Goal: Information Seeking & Learning: Learn about a topic

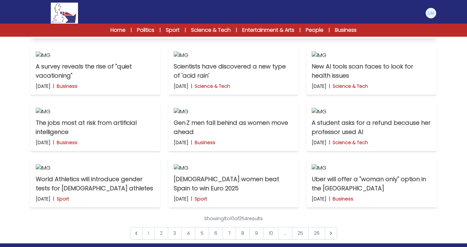
scroll to position [65, 0]
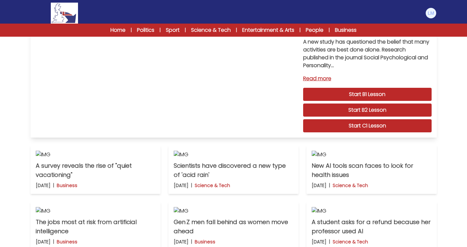
click at [377, 128] on link "Start C1 Lesson" at bounding box center [367, 125] width 128 height 13
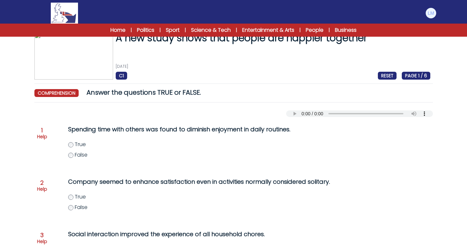
scroll to position [15, 0]
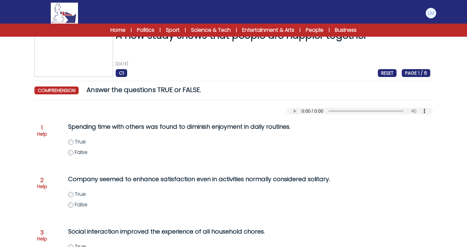
click at [79, 153] on span "False" at bounding box center [81, 152] width 13 height 8
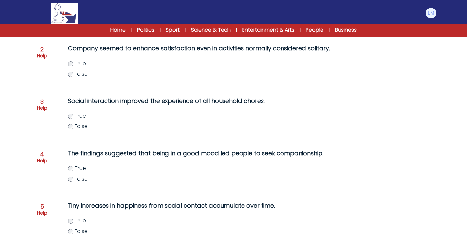
scroll to position [173, 0]
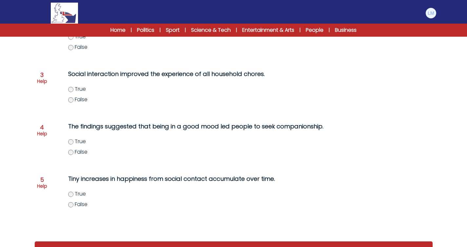
click at [82, 196] on span "True" at bounding box center [80, 194] width 11 height 8
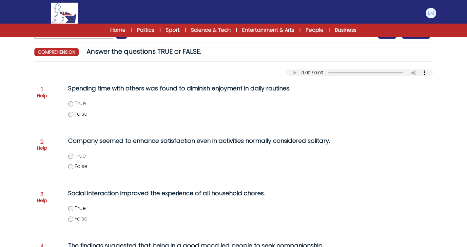
scroll to position [73, 0]
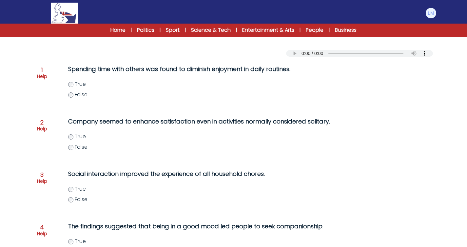
click at [82, 200] on span "False" at bounding box center [81, 200] width 13 height 8
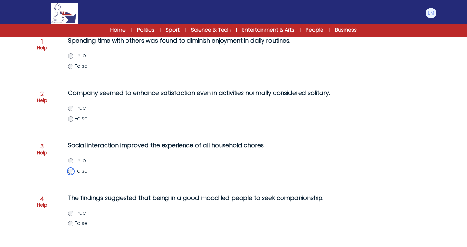
scroll to position [95, 0]
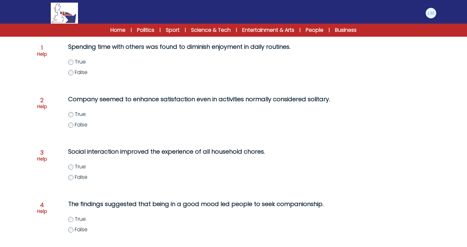
click at [83, 116] on span "True" at bounding box center [80, 114] width 11 height 8
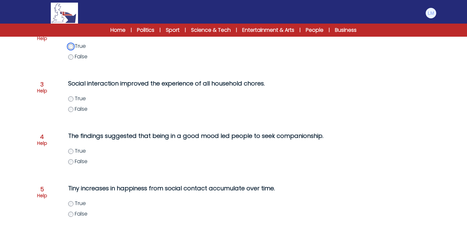
scroll to position [169, 0]
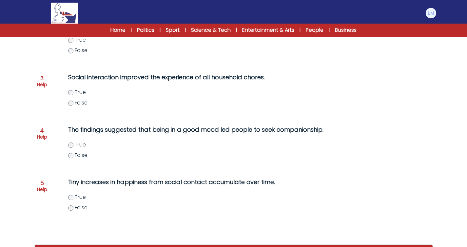
click at [84, 151] on div "True False" at bounding box center [207, 150] width 278 height 18
click at [84, 149] on label "True" at bounding box center [207, 145] width 278 height 8
click at [83, 156] on span "False" at bounding box center [81, 155] width 13 height 8
click at [86, 147] on label "True" at bounding box center [207, 145] width 278 height 8
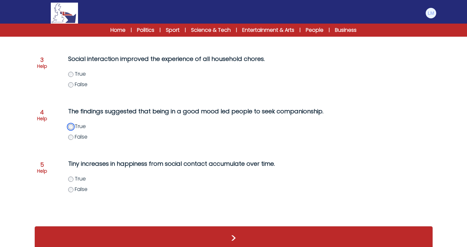
scroll to position [198, 0]
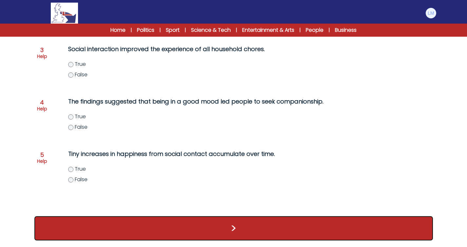
click at [123, 226] on button ">" at bounding box center [233, 228] width 399 height 24
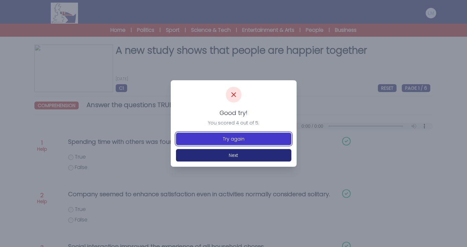
click at [238, 138] on button "Try again" at bounding box center [233, 139] width 115 height 12
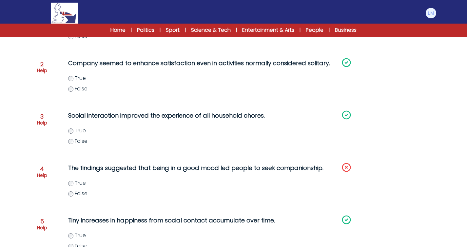
scroll to position [132, 0]
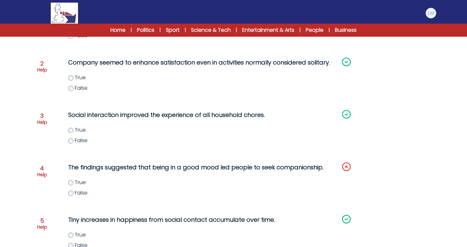
click at [80, 197] on div "The findings suggested that being in a good mood led people to seek companionsh…" at bounding box center [194, 183] width 278 height 47
click at [84, 195] on span "False" at bounding box center [81, 193] width 13 height 8
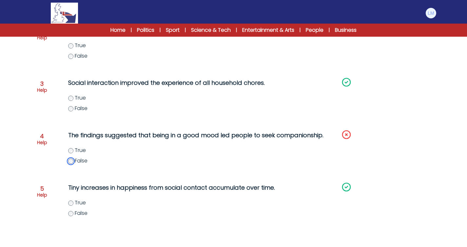
scroll to position [198, 0]
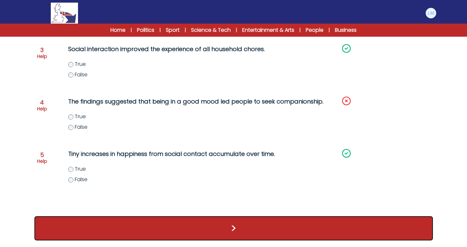
click at [146, 219] on button ">" at bounding box center [233, 228] width 399 height 24
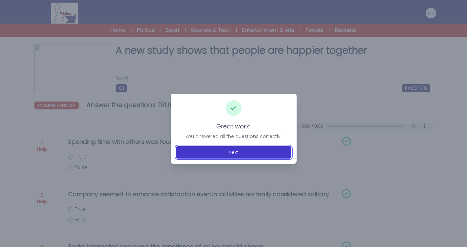
click at [239, 156] on button "Next" at bounding box center [233, 152] width 115 height 12
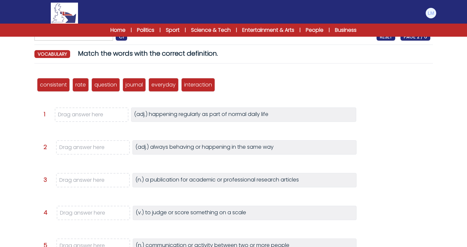
scroll to position [52, 0]
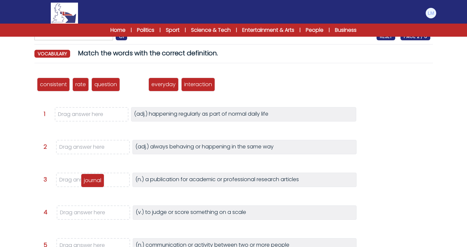
drag, startPoint x: 138, startPoint y: 90, endPoint x: 96, endPoint y: 187, distance: 105.1
click at [96, 187] on div "journal" at bounding box center [92, 181] width 23 height 14
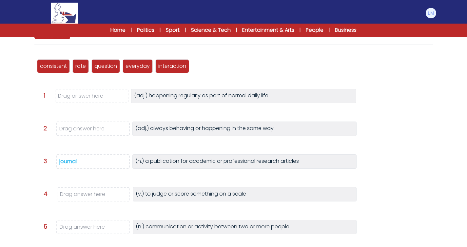
scroll to position [71, 0]
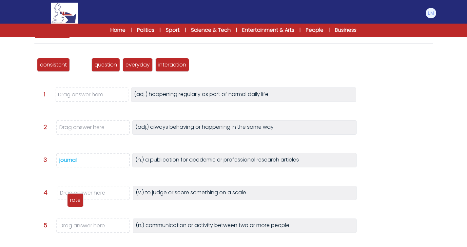
drag, startPoint x: 83, startPoint y: 69, endPoint x: 79, endPoint y: 203, distance: 133.1
click at [79, 203] on div "rate" at bounding box center [75, 200] width 16 height 14
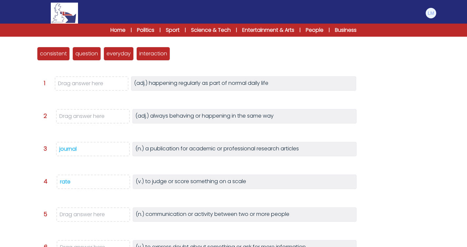
scroll to position [82, 0]
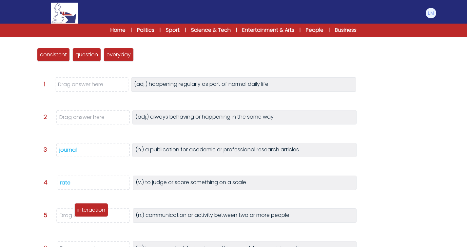
drag, startPoint x: 155, startPoint y: 57, endPoint x: 90, endPoint y: 219, distance: 174.3
click at [90, 214] on p "interaction" at bounding box center [91, 210] width 28 height 8
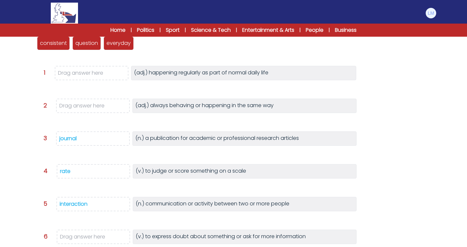
scroll to position [86, 0]
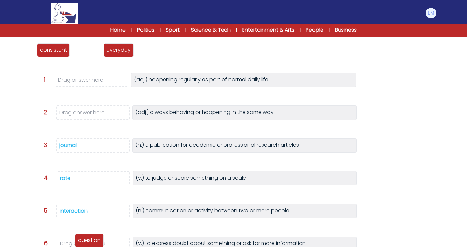
drag, startPoint x: 75, startPoint y: 51, endPoint x: 77, endPoint y: 241, distance: 190.5
click at [77, 241] on div "question" at bounding box center [89, 241] width 29 height 14
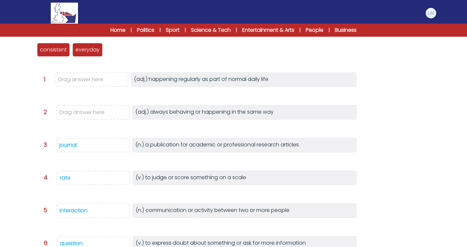
scroll to position [91, 0]
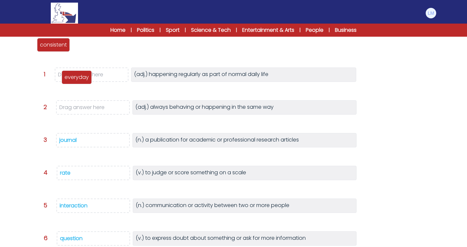
drag, startPoint x: 88, startPoint y: 48, endPoint x: 77, endPoint y: 81, distance: 34.2
click at [77, 81] on p "everyday" at bounding box center [77, 77] width 24 height 8
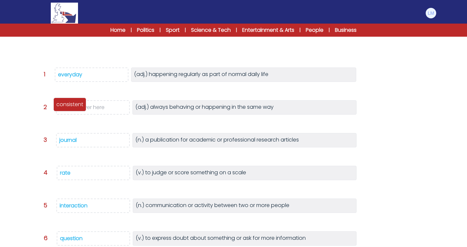
drag, startPoint x: 58, startPoint y: 51, endPoint x: 75, endPoint y: 111, distance: 62.4
click at [75, 111] on div "consistent" at bounding box center [69, 105] width 33 height 14
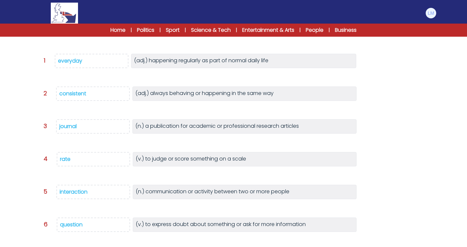
scroll to position [148, 0]
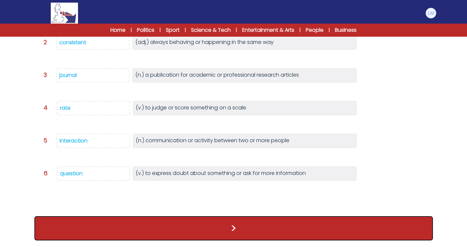
click at [232, 226] on button ">" at bounding box center [233, 228] width 399 height 24
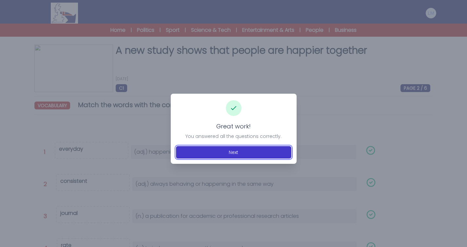
click at [247, 153] on button "Next" at bounding box center [233, 152] width 115 height 12
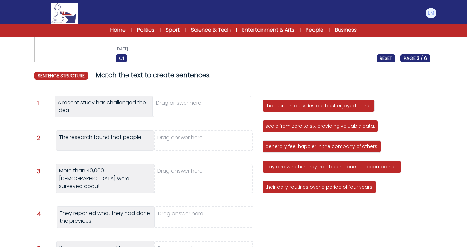
scroll to position [104, 0]
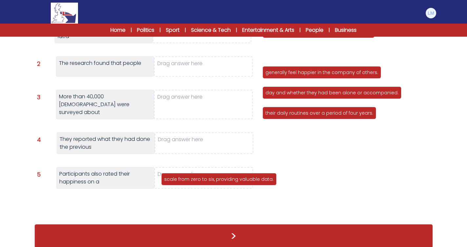
drag, startPoint x: 287, startPoint y: 50, endPoint x: 186, endPoint y: 177, distance: 162.1
click at [186, 177] on p "scale from zero to six, providing valuable data." at bounding box center [218, 179] width 109 height 7
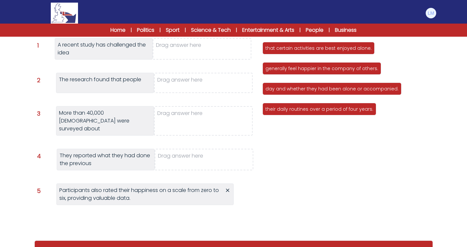
scroll to position [80, 0]
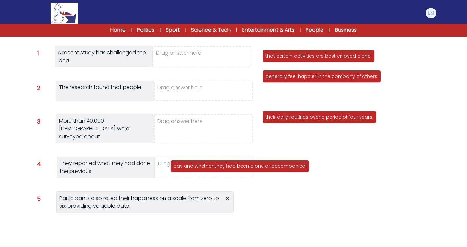
drag, startPoint x: 311, startPoint y: 98, endPoint x: 211, endPoint y: 163, distance: 119.6
click at [211, 163] on p "day and whether they had been alone or accompanied." at bounding box center [239, 166] width 133 height 7
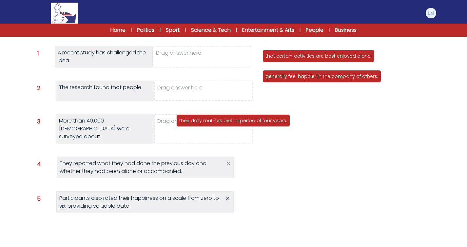
drag, startPoint x: 309, startPoint y: 95, endPoint x: 222, endPoint y: 120, distance: 90.6
click at [222, 120] on p "their daily routines over a period of four years." at bounding box center [233, 120] width 108 height 7
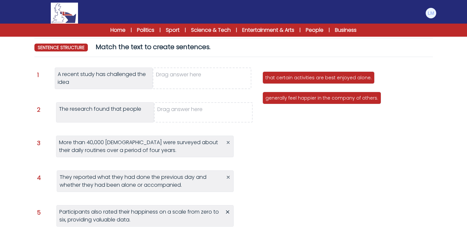
scroll to position [58, 0]
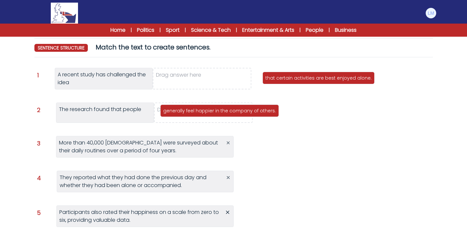
drag, startPoint x: 314, startPoint y: 96, endPoint x: 212, endPoint y: 109, distance: 103.1
click at [212, 109] on p "generally feel happier in the company of others." at bounding box center [219, 111] width 113 height 7
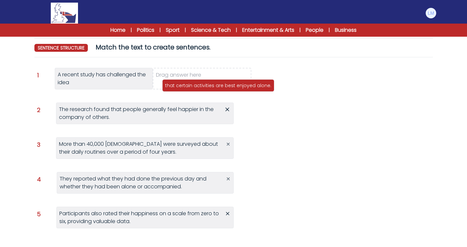
drag, startPoint x: 312, startPoint y: 72, endPoint x: 211, endPoint y: 79, distance: 101.2
click at [211, 79] on div "that certain activities are best enjoyed alone." at bounding box center [218, 85] width 112 height 12
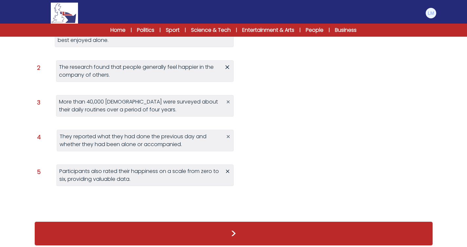
scroll to position [105, 0]
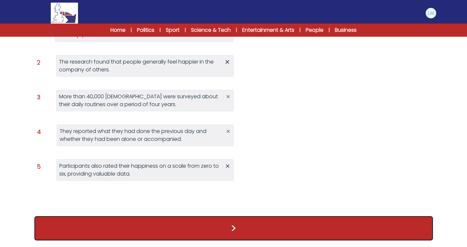
click at [250, 225] on button ">" at bounding box center [233, 228] width 399 height 24
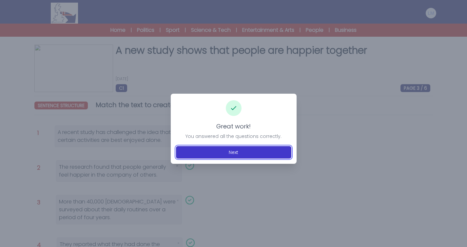
click at [240, 153] on button "Next" at bounding box center [233, 152] width 115 height 12
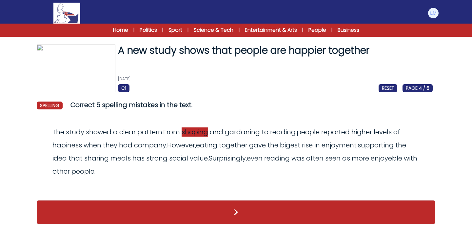
click at [200, 134] on span "shoping" at bounding box center [195, 132] width 27 height 9
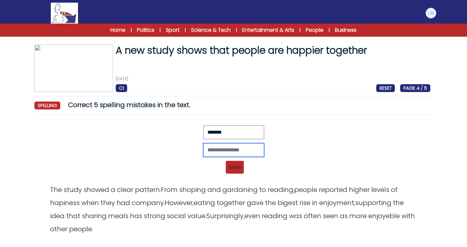
click at [217, 149] on input "text" at bounding box center [233, 150] width 61 height 14
type input "********"
click at [240, 169] on span "Save" at bounding box center [235, 167] width 18 height 13
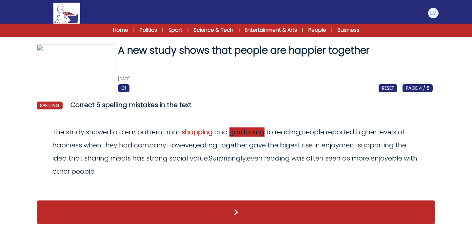
click at [254, 136] on span "gardaning" at bounding box center [246, 132] width 35 height 9
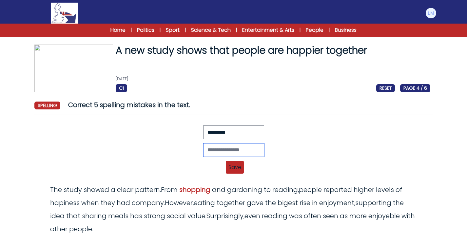
click at [223, 148] on input "text" at bounding box center [233, 150] width 61 height 14
type input "*********"
click at [240, 172] on span "Save" at bounding box center [235, 167] width 18 height 13
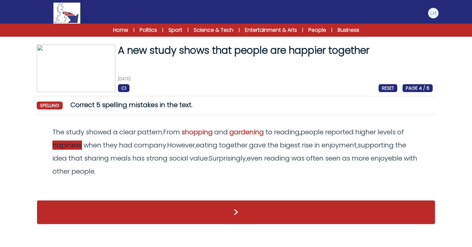
click at [67, 147] on span "hapiness" at bounding box center [67, 145] width 30 height 9
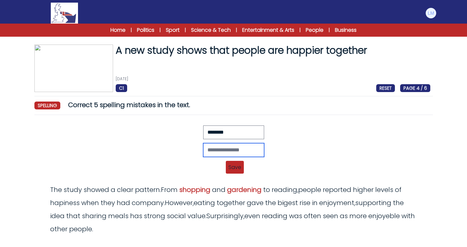
click at [213, 146] on input "text" at bounding box center [233, 150] width 61 height 14
type input "*********"
click at [233, 169] on span "Save" at bounding box center [235, 167] width 18 height 13
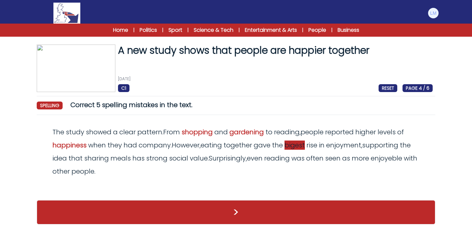
click at [299, 146] on span "bigest" at bounding box center [295, 145] width 20 height 9
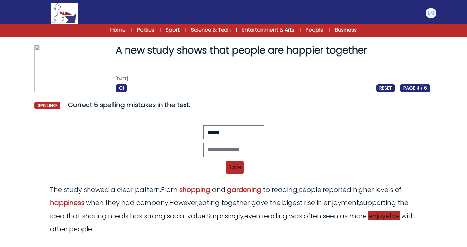
click at [393, 217] on span "enjoyeble" at bounding box center [383, 215] width 31 height 9
click at [223, 150] on input "text" at bounding box center [233, 150] width 61 height 14
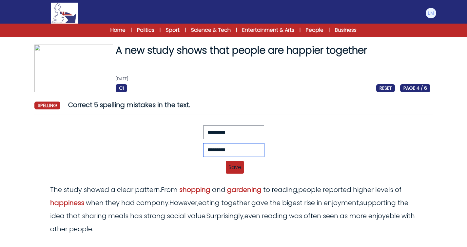
type input "*********"
click at [230, 168] on span "Save" at bounding box center [235, 167] width 18 height 13
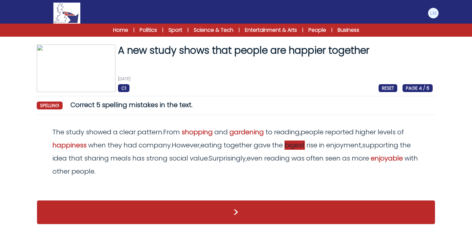
click at [301, 146] on span "bigest" at bounding box center [295, 145] width 20 height 9
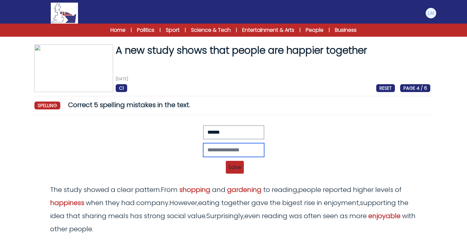
click at [217, 148] on input "text" at bounding box center [233, 150] width 61 height 14
type input "*******"
click at [234, 172] on span "Save" at bounding box center [235, 167] width 18 height 13
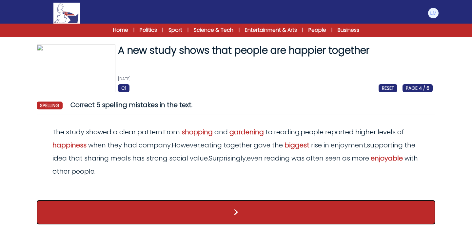
click at [239, 210] on button ">" at bounding box center [236, 212] width 399 height 24
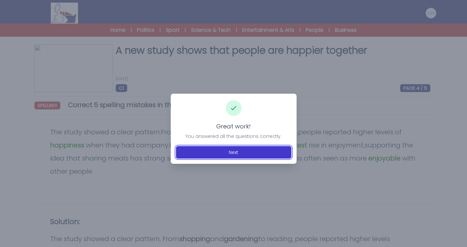
click at [253, 151] on button "Next" at bounding box center [233, 152] width 115 height 12
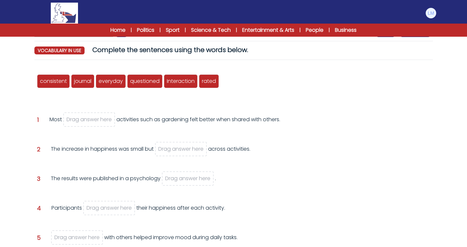
scroll to position [55, 0]
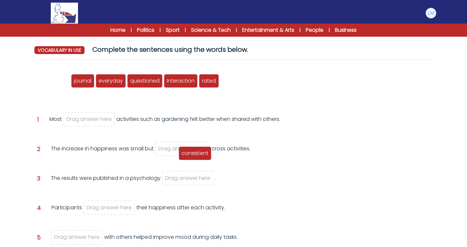
drag, startPoint x: 59, startPoint y: 84, endPoint x: 200, endPoint y: 155, distance: 158.6
click at [200, 155] on span "consistent" at bounding box center [195, 153] width 27 height 8
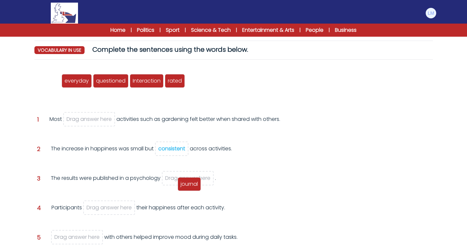
drag, startPoint x: 55, startPoint y: 81, endPoint x: 196, endPoint y: 184, distance: 175.2
click at [196, 184] on span "journal" at bounding box center [189, 184] width 17 height 8
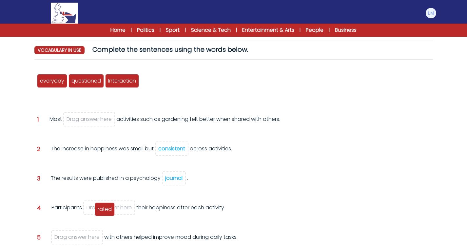
drag, startPoint x: 147, startPoint y: 83, endPoint x: 100, endPoint y: 214, distance: 139.2
click at [100, 213] on span "rated" at bounding box center [105, 210] width 14 height 8
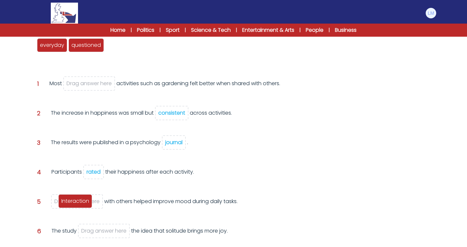
drag, startPoint x: 127, startPoint y: 49, endPoint x: 80, endPoint y: 206, distance: 162.9
click at [80, 206] on div "Interaction" at bounding box center [75, 201] width 34 height 14
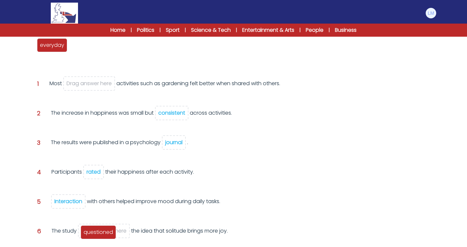
drag, startPoint x: 87, startPoint y: 45, endPoint x: 98, endPoint y: 232, distance: 187.5
click at [98, 232] on span "questioned" at bounding box center [99, 232] width 30 height 8
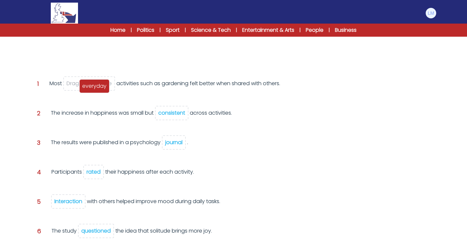
drag, startPoint x: 53, startPoint y: 45, endPoint x: 95, endPoint y: 85, distance: 58.2
click at [95, 85] on span "everyday" at bounding box center [94, 86] width 24 height 8
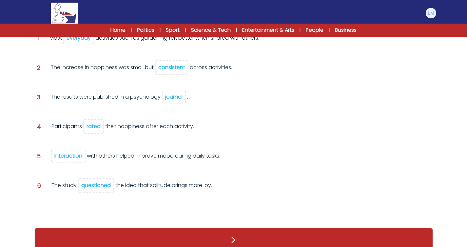
scroll to position [135, 0]
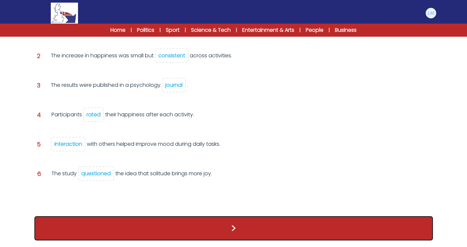
click at [199, 235] on button ">" at bounding box center [233, 228] width 399 height 24
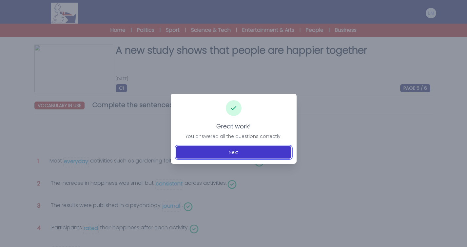
click at [237, 150] on button "Next" at bounding box center [233, 152] width 115 height 12
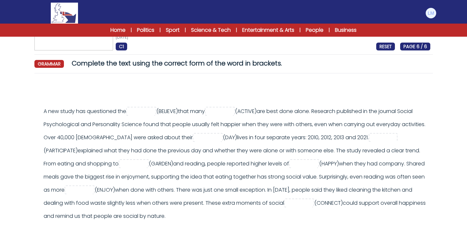
scroll to position [42, 0]
click at [146, 111] on input "text" at bounding box center [141, 112] width 26 height 8
type input "******"
click at [230, 110] on input "text" at bounding box center [220, 112] width 26 height 8
type input "**********"
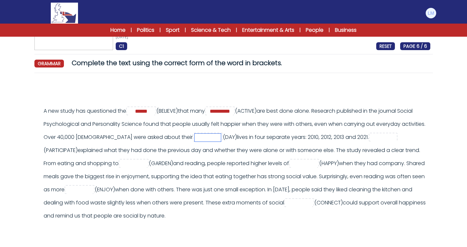
click at [195, 137] on input "text" at bounding box center [208, 138] width 26 height 8
type input "********"
click at [371, 139] on input "text" at bounding box center [384, 138] width 26 height 8
type input "**********"
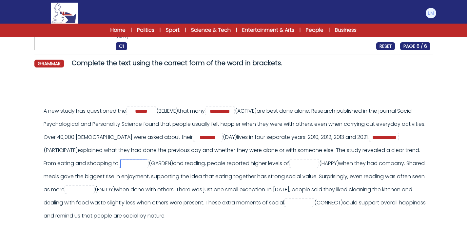
click at [121, 163] on input "text" at bounding box center [134, 164] width 26 height 8
type input "*********"
click at [291, 166] on input "text" at bounding box center [304, 164] width 26 height 8
type input "*********"
click at [71, 190] on input "text" at bounding box center [80, 190] width 26 height 8
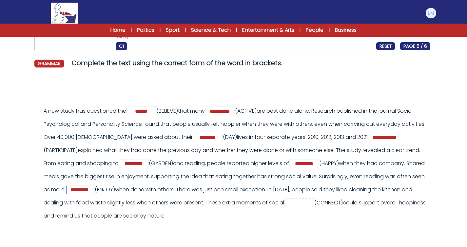
type input "*********"
click at [287, 204] on input "text" at bounding box center [299, 203] width 26 height 8
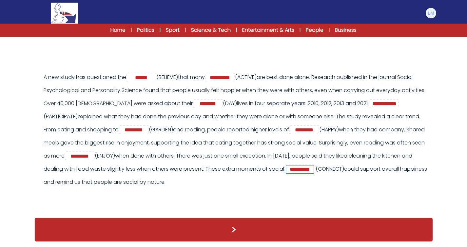
scroll to position [82, 0]
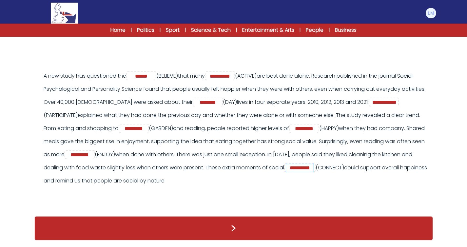
type input "**********"
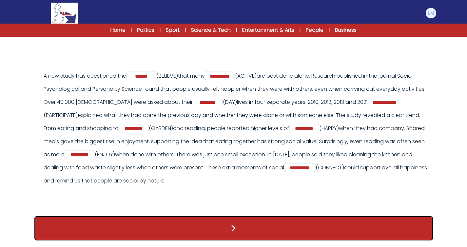
click at [243, 224] on button ">" at bounding box center [233, 228] width 399 height 24
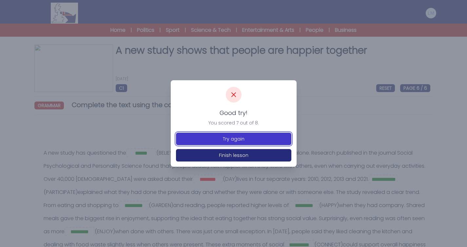
click at [245, 140] on button "Try again" at bounding box center [233, 139] width 115 height 12
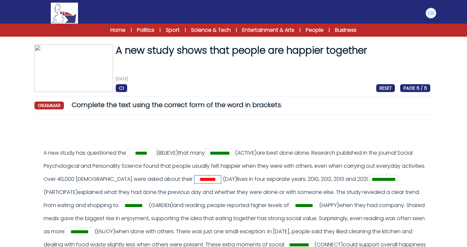
click at [195, 181] on input "********" at bounding box center [208, 180] width 26 height 8
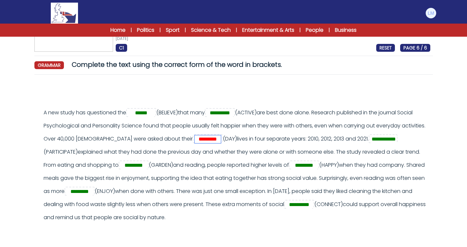
scroll to position [71, 0]
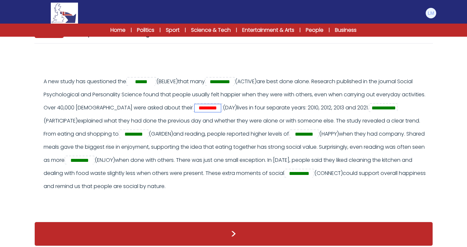
type input "*********"
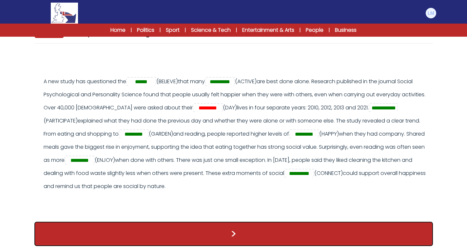
click at [219, 230] on button ">" at bounding box center [233, 234] width 399 height 24
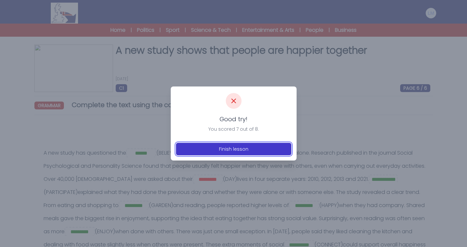
click at [241, 148] on button "Finish lesson" at bounding box center [233, 149] width 115 height 12
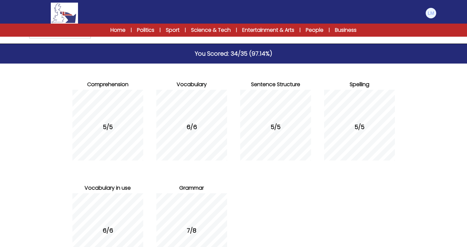
scroll to position [103, 0]
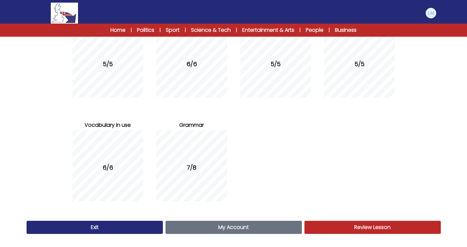
click at [347, 226] on link "Review Lesson Review" at bounding box center [373, 227] width 136 height 13
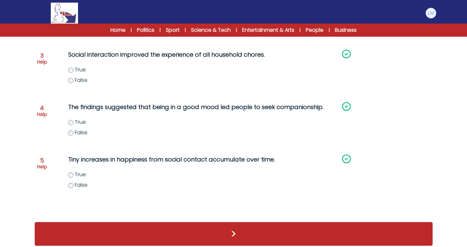
scroll to position [198, 0]
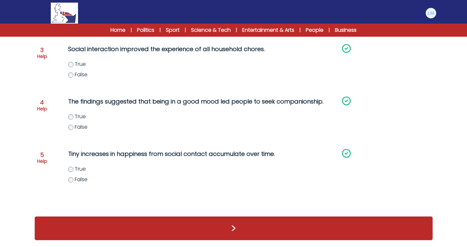
click at [223, 226] on div ">" at bounding box center [233, 228] width 399 height 24
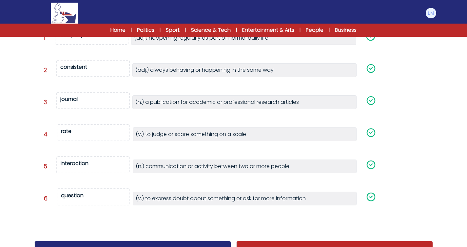
scroll to position [144, 0]
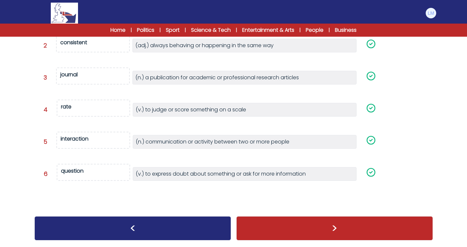
click at [292, 229] on div ">" at bounding box center [334, 228] width 197 height 24
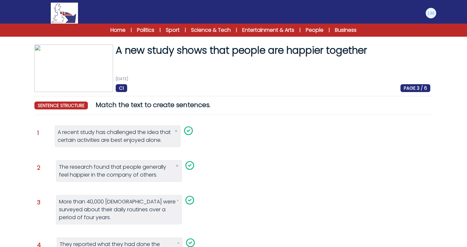
scroll to position [129, 0]
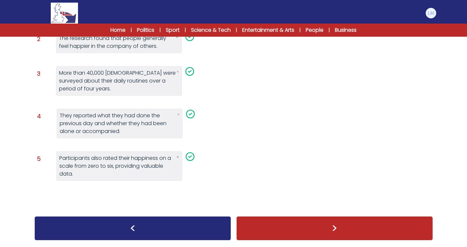
click at [292, 229] on div ">" at bounding box center [334, 228] width 197 height 24
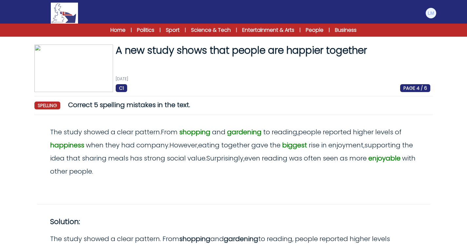
scroll to position [91, 0]
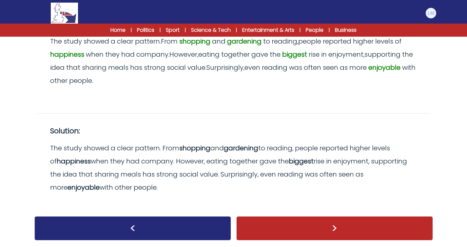
click at [291, 233] on div ">" at bounding box center [334, 228] width 197 height 24
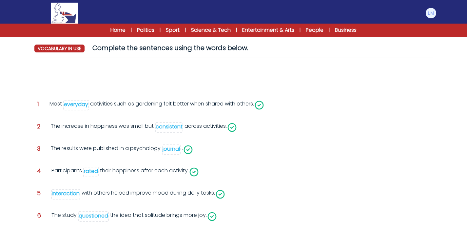
scroll to position [91, 0]
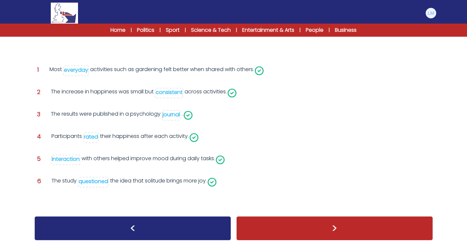
click at [275, 222] on div ">" at bounding box center [334, 228] width 197 height 24
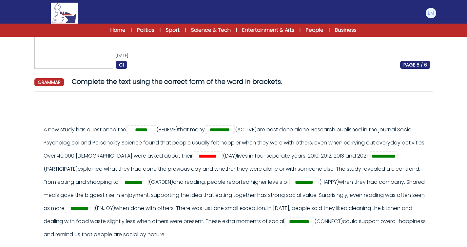
scroll to position [27, 0]
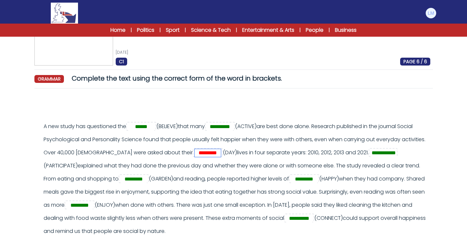
click at [195, 154] on input "*********" at bounding box center [208, 153] width 26 height 8
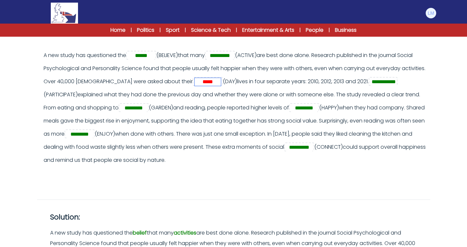
scroll to position [231, 0]
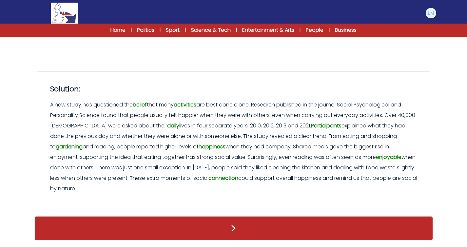
type input "*****"
click at [222, 236] on div ">" at bounding box center [233, 228] width 399 height 24
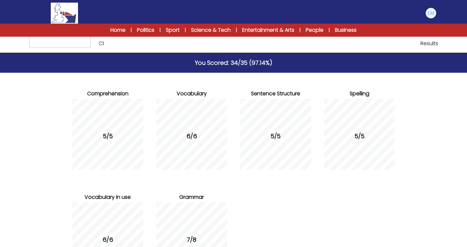
scroll to position [103, 0]
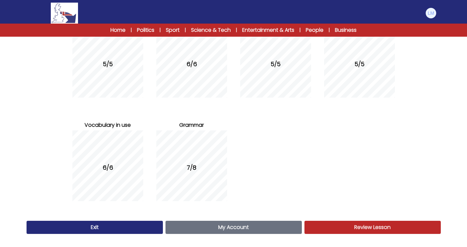
click at [181, 227] on link "My Account Account" at bounding box center [234, 227] width 136 height 13
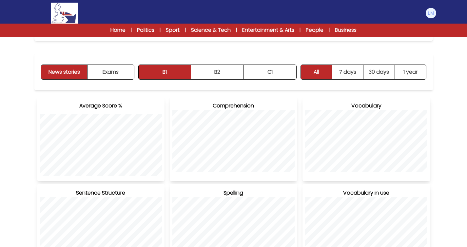
scroll to position [71, 0]
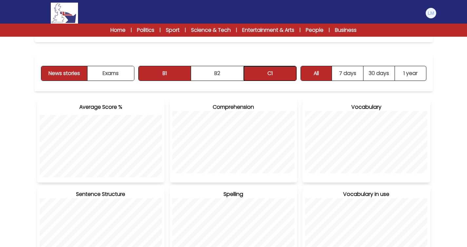
click at [287, 75] on button "C1" at bounding box center [270, 73] width 52 height 14
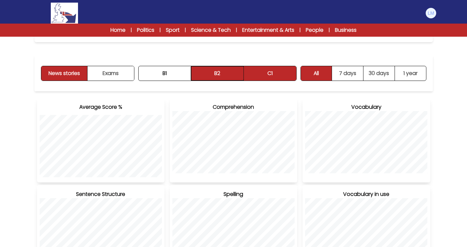
click at [238, 76] on button "B2" at bounding box center [217, 73] width 53 height 14
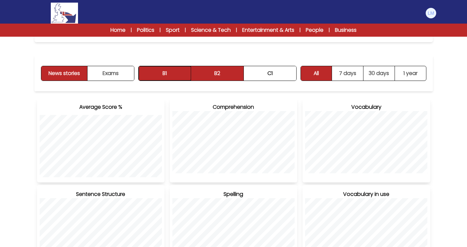
click at [168, 73] on button "B1" at bounding box center [165, 73] width 53 height 14
click at [232, 73] on button "B2" at bounding box center [217, 73] width 53 height 14
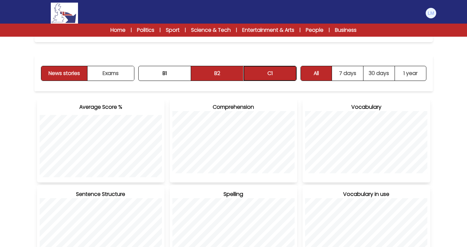
click at [270, 73] on button "C1" at bounding box center [270, 73] width 52 height 14
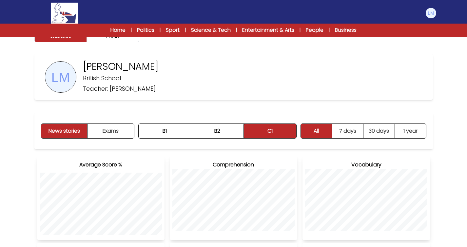
scroll to position [0, 0]
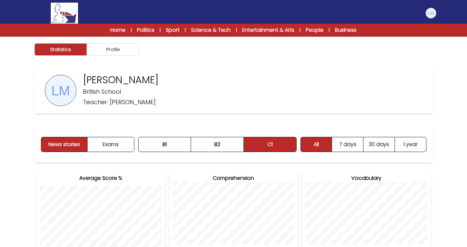
click at [269, 110] on div "Leonardo Magnolfi British School Teacher: Sarah Phillips" at bounding box center [233, 91] width 399 height 46
